Goal: Information Seeking & Learning: Learn about a topic

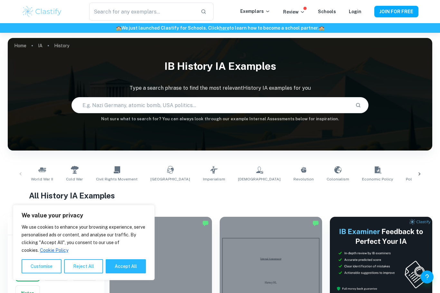
scroll to position [128, 0]
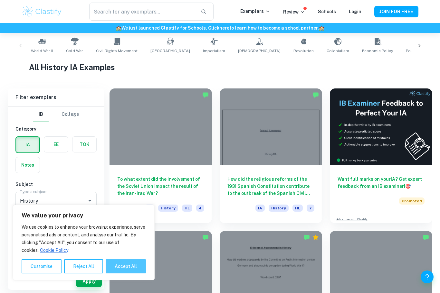
click at [125, 274] on button "Accept All" at bounding box center [126, 266] width 40 height 14
checkbox input "true"
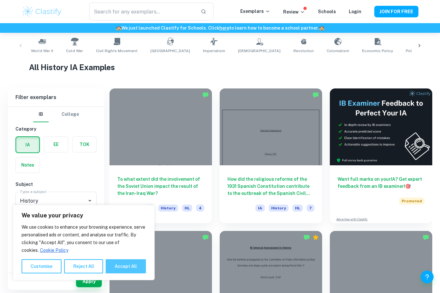
checkbox input "true"
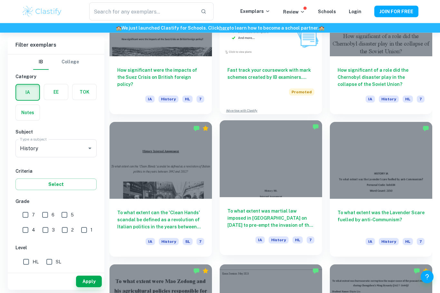
scroll to position [1234, 0]
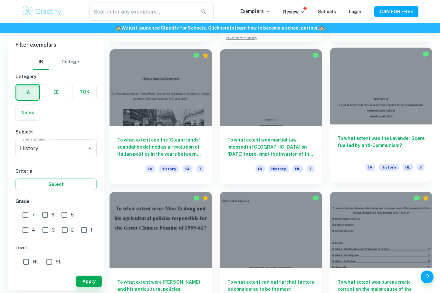
click at [366, 147] on h6 "To what extent was the Lavender Scare fuelled by anti-Communism?" at bounding box center [380, 145] width 87 height 21
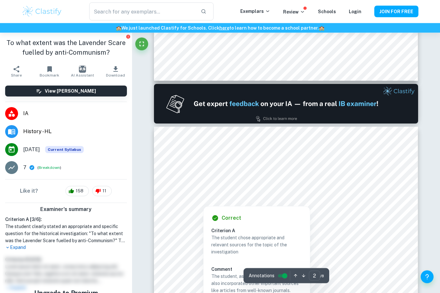
scroll to position [331, 0]
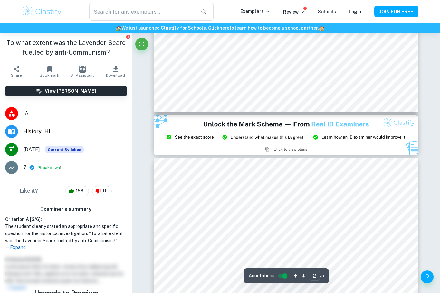
type input "3"
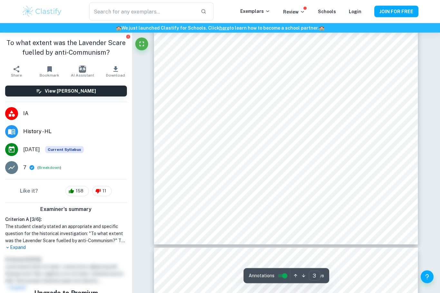
scroll to position [1027, 0]
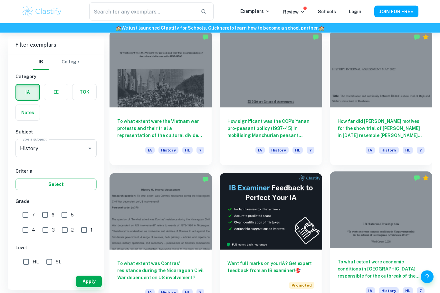
scroll to position [1610, 0]
click at [370, 269] on h6 "To what extent were economic conditions in [GEOGRAPHIC_DATA] responsible for th…" at bounding box center [380, 268] width 87 height 21
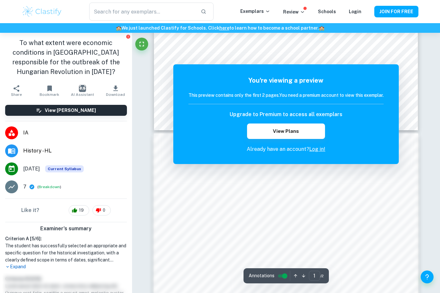
scroll to position [230, 0]
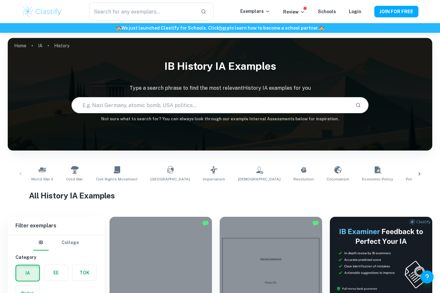
click at [189, 108] on input "text" at bounding box center [211, 105] width 278 height 18
type input "i"
type input "women’s rights"
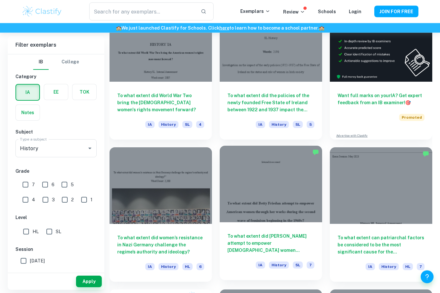
scroll to position [212, 0]
click at [260, 243] on h6 "To what extent did [PERSON_NAME] attempt to empower [DEMOGRAPHIC_DATA] women th…" at bounding box center [270, 243] width 87 height 21
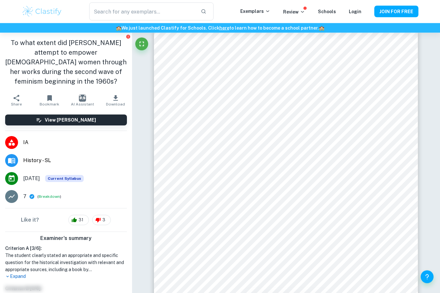
scroll to position [1474, 0]
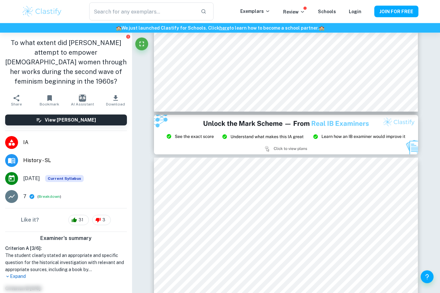
type input "2"
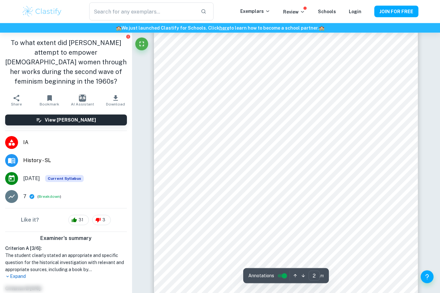
scroll to position [410, 0]
